Goal: Information Seeking & Learning: Learn about a topic

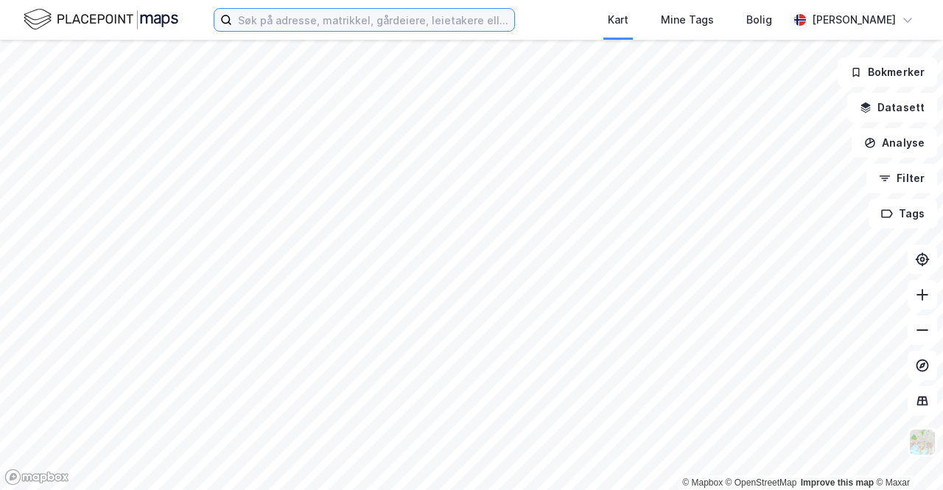
click at [323, 27] on input at bounding box center [373, 20] width 282 height 22
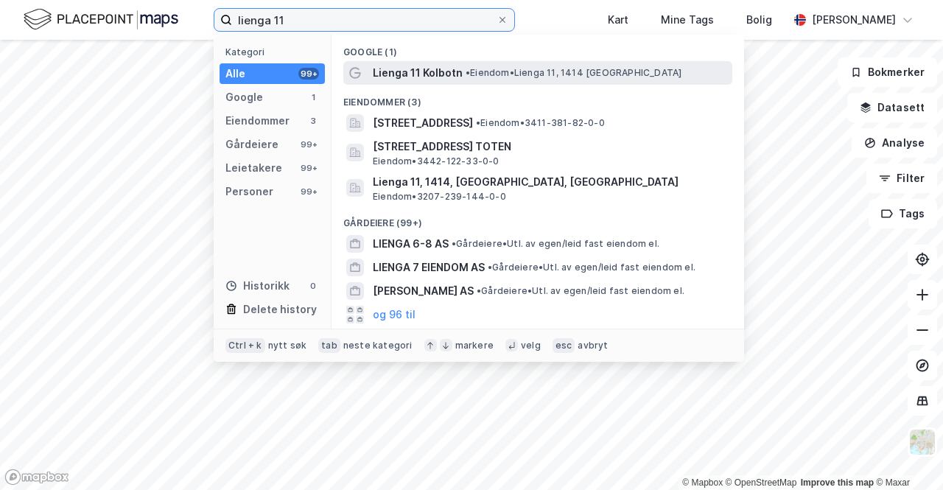
type input "lienga 11"
click at [460, 74] on div "Lienga 11 [PERSON_NAME] 11, 1414 [GEOGRAPHIC_DATA]" at bounding box center [551, 73] width 356 height 18
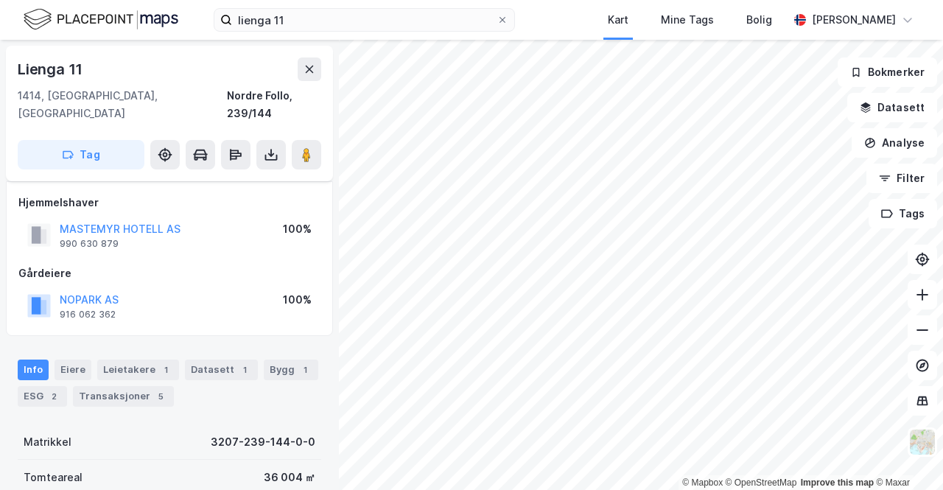
scroll to position [83, 0]
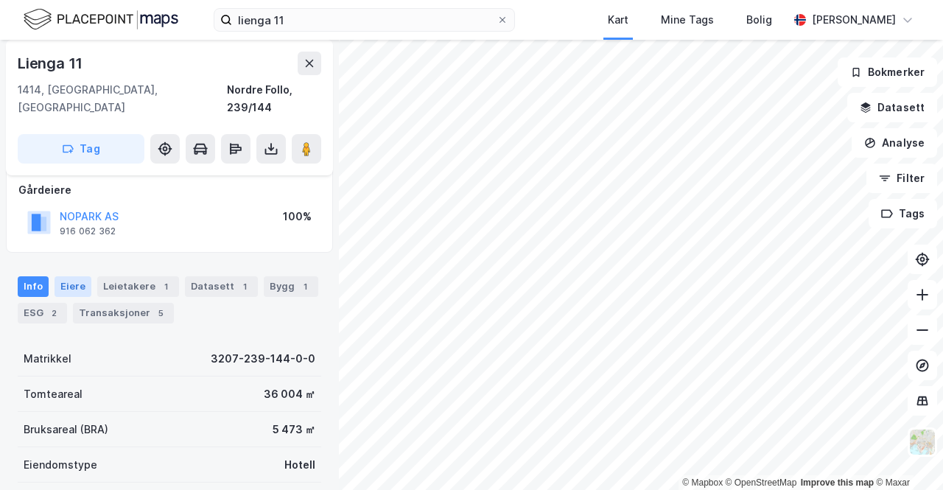
click at [63, 276] on div "Eiere" at bounding box center [72, 286] width 37 height 21
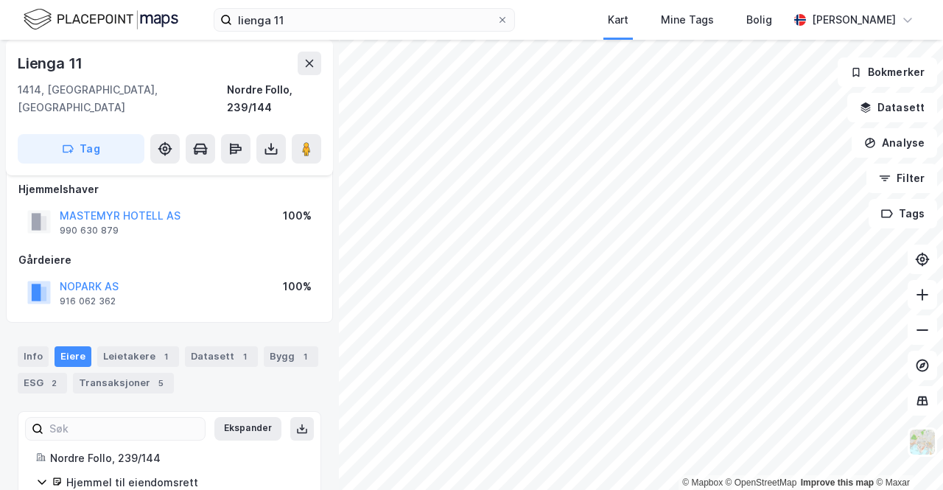
scroll to position [82, 0]
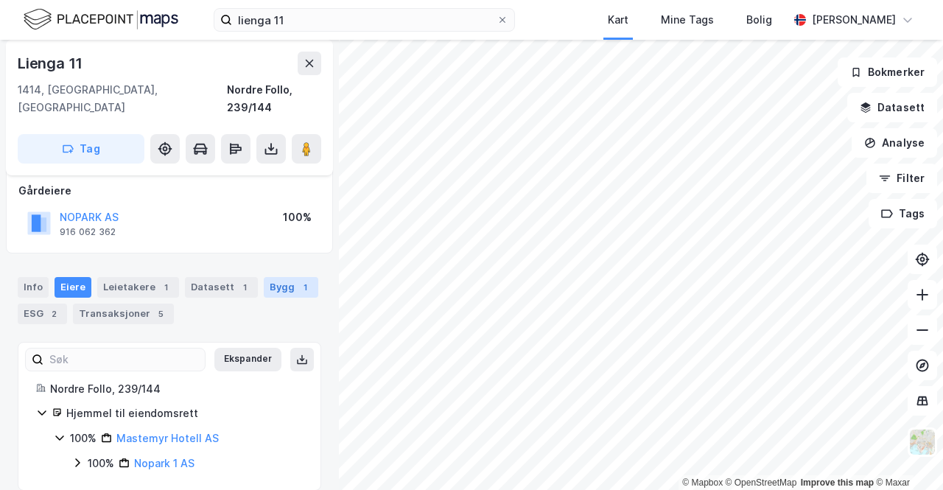
click at [272, 277] on div "Bygg 1" at bounding box center [291, 287] width 54 height 21
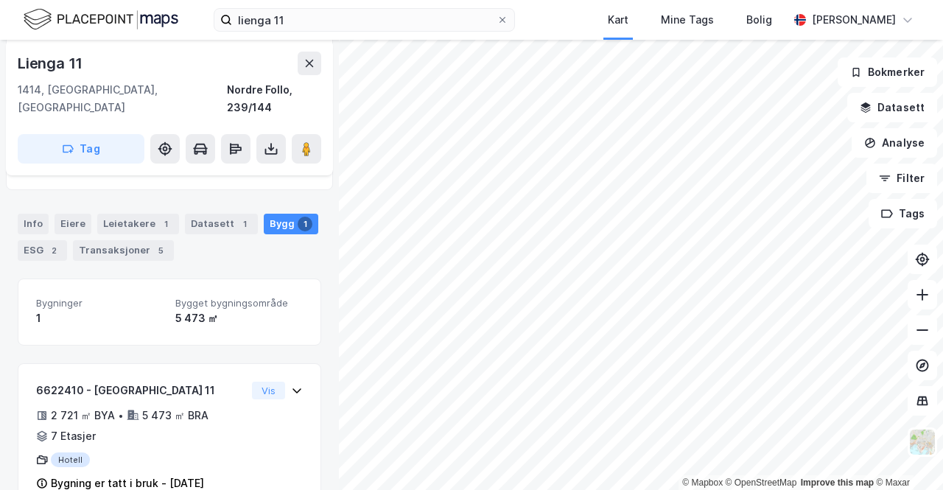
scroll to position [164, 0]
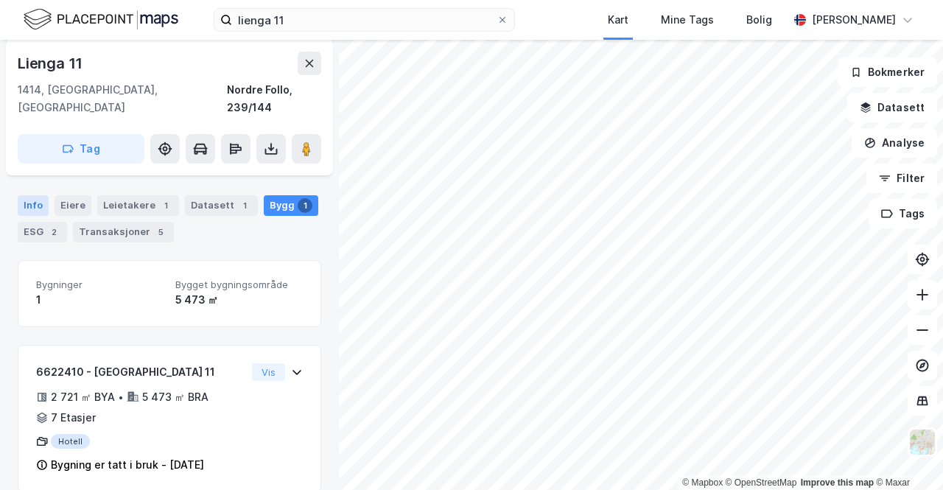
click at [37, 195] on div "Info" at bounding box center [33, 205] width 31 height 21
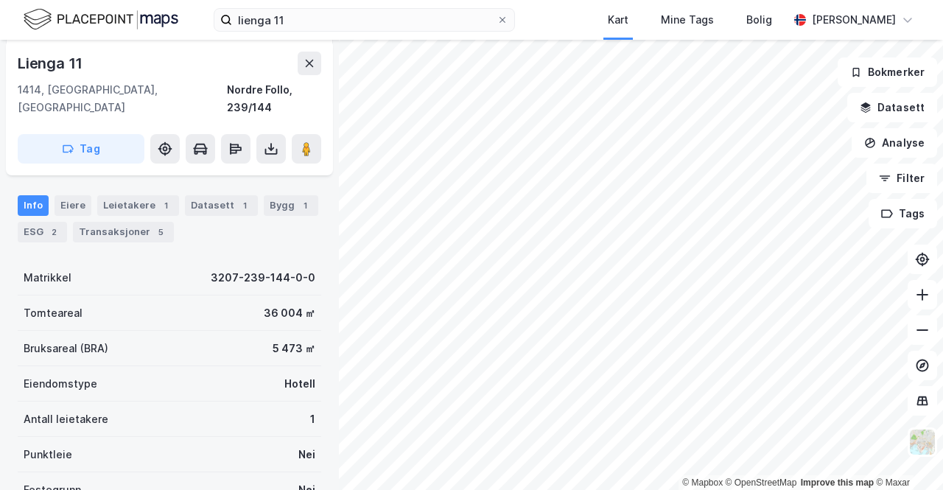
scroll to position [311, 0]
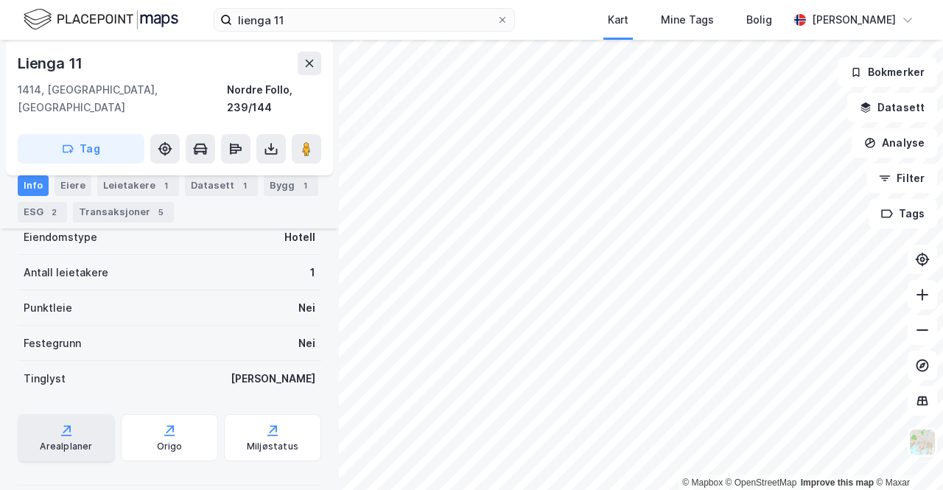
click at [77, 414] on div "Arealplaner" at bounding box center [66, 437] width 97 height 47
